Goal: Find specific page/section: Find specific page/section

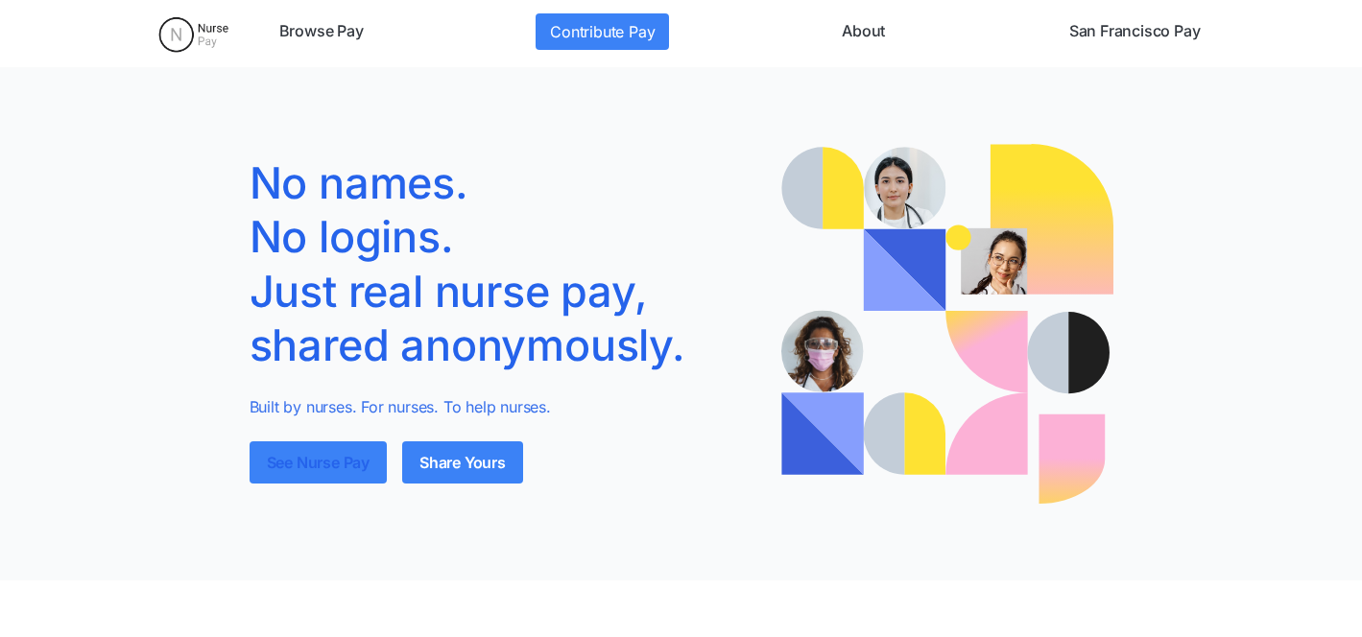
scroll to position [6, 0]
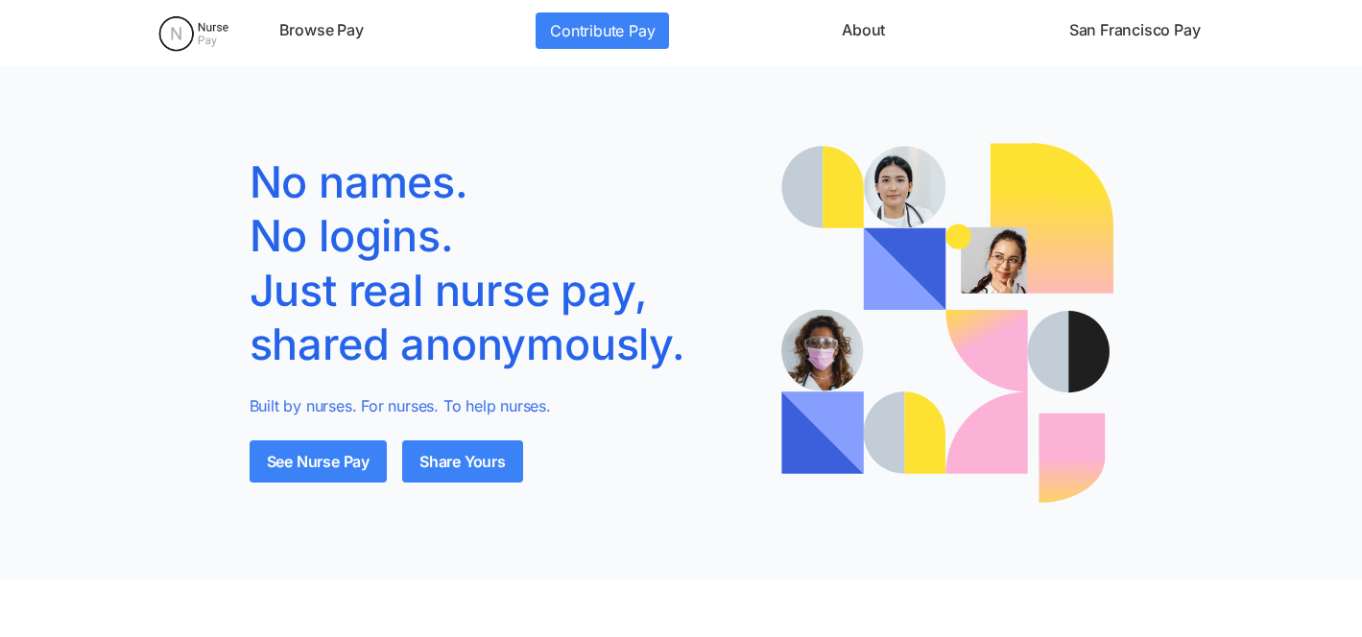
click at [1143, 36] on link "San Francisco Pay" at bounding box center [1135, 30] width 147 height 36
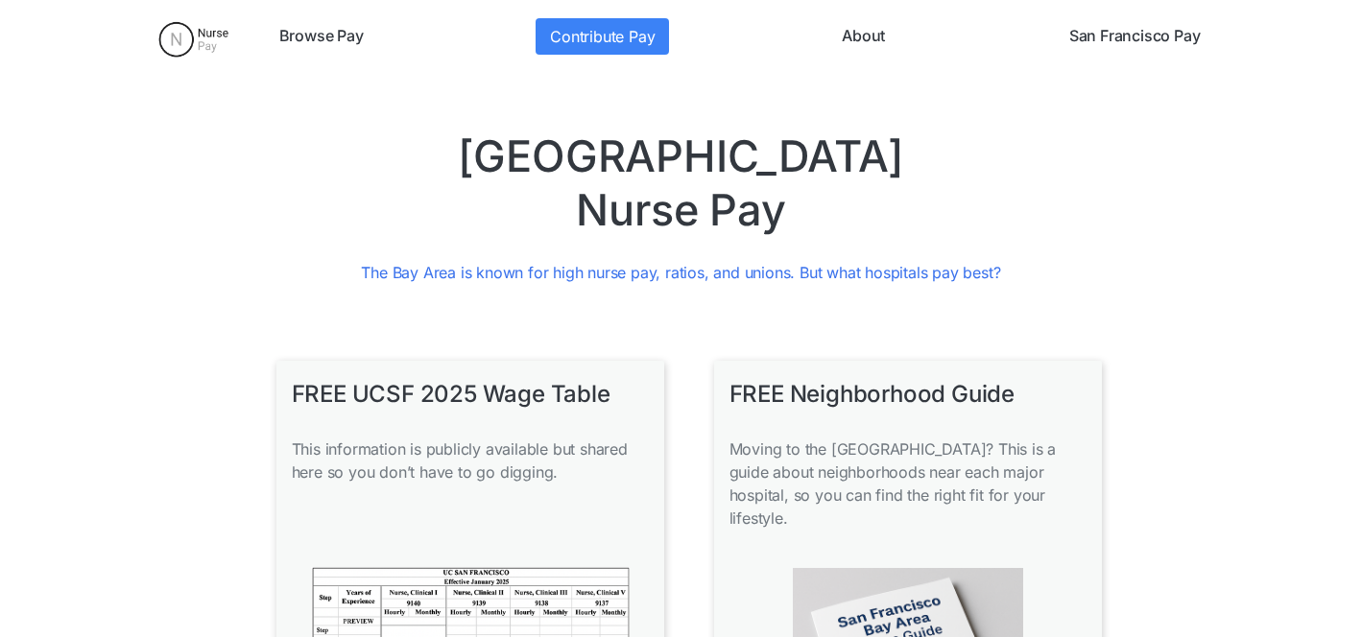
click at [316, 33] on link "Browse Pay" at bounding box center [322, 36] width 100 height 36
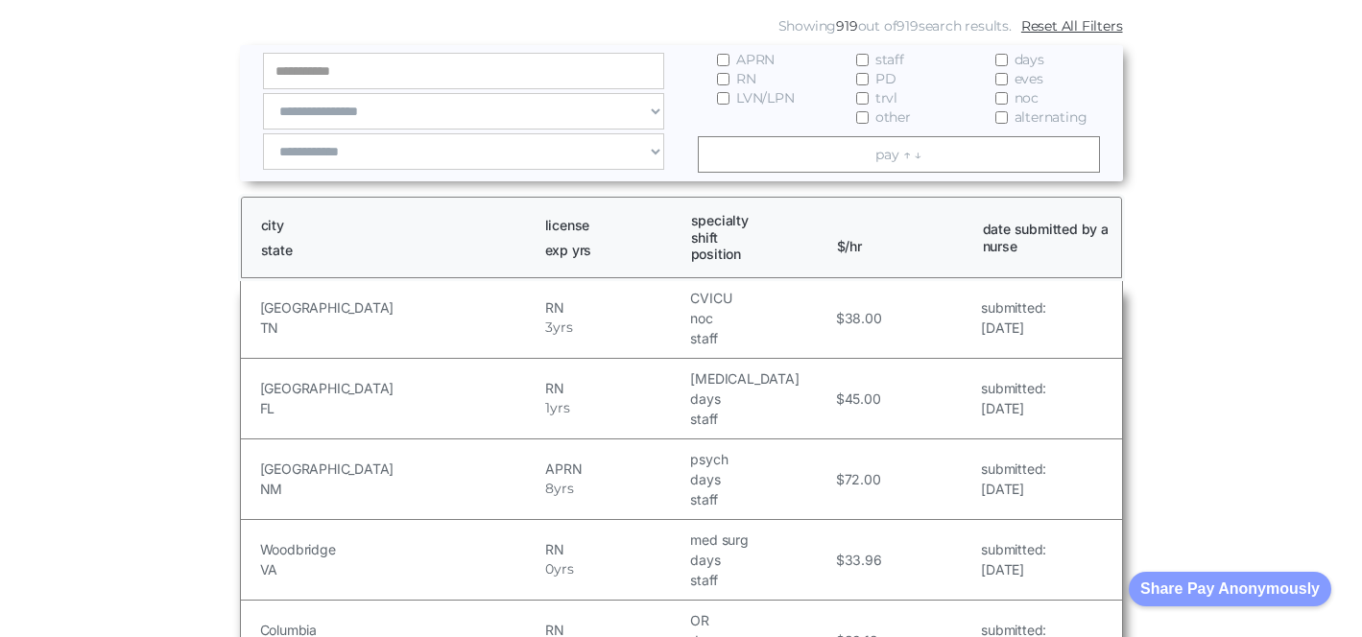
scroll to position [373, 0]
click at [828, 162] on link "pay ↑ ↓" at bounding box center [899, 156] width 402 height 36
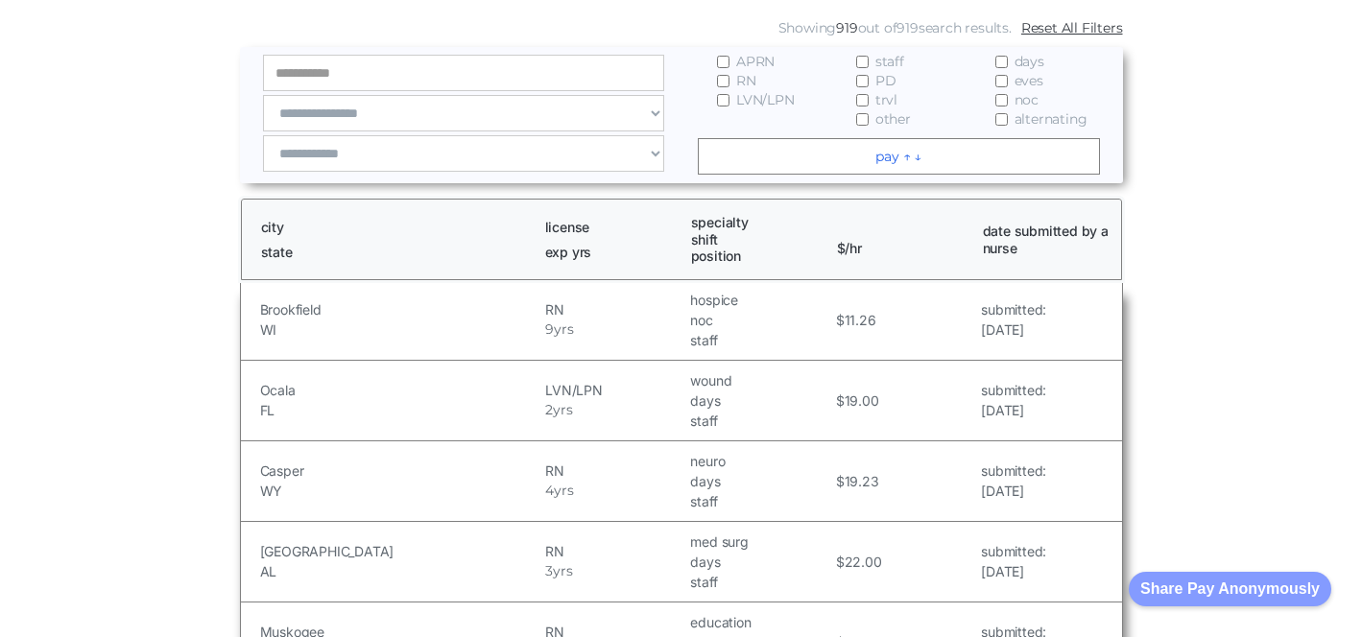
click at [828, 162] on link "pay ↑ ↓" at bounding box center [899, 156] width 402 height 36
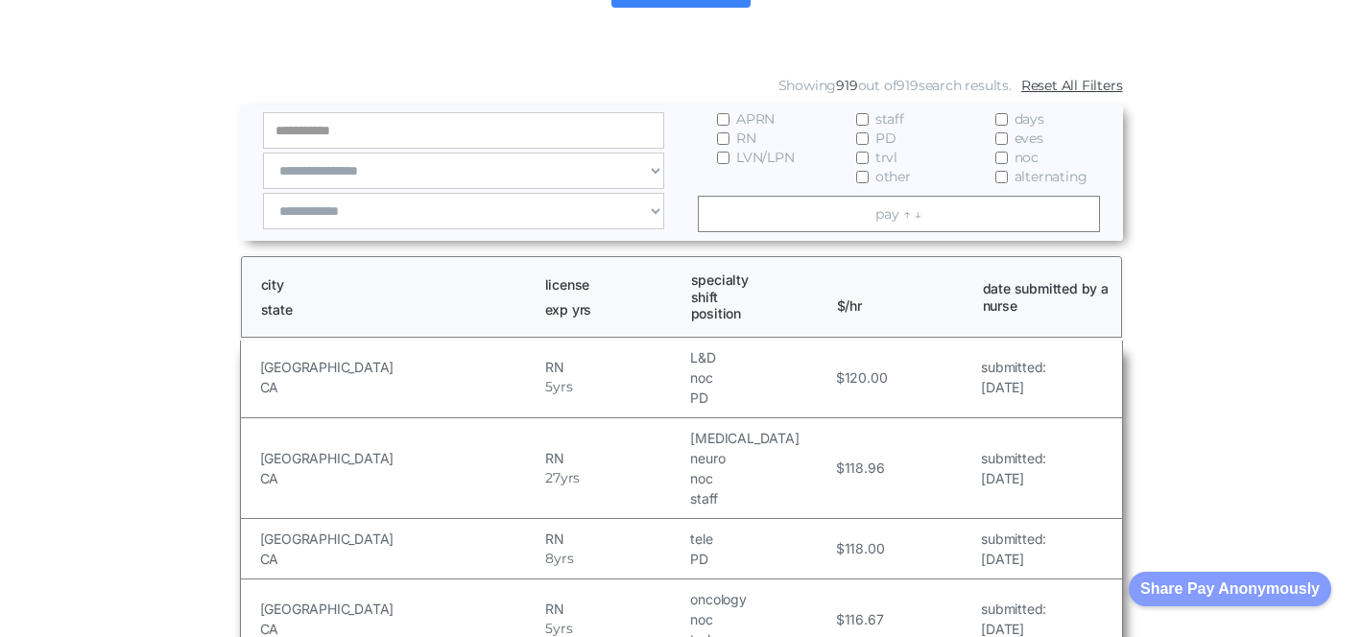
scroll to position [315, 0]
